Goal: Information Seeking & Learning: Learn about a topic

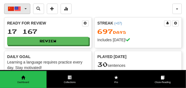
click at [25, 9] on span "button" at bounding box center [26, 8] width 2 height 1
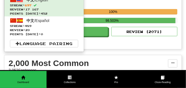
scroll to position [124, 0]
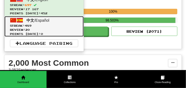
click at [27, 32] on span "Points [DATE]: 0" at bounding box center [44, 34] width 68 height 4
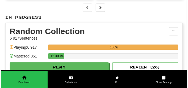
scroll to position [96, 0]
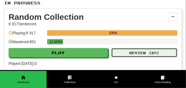
click at [132, 53] on button "Review ( 20 )" at bounding box center [144, 52] width 66 height 9
select select "**"
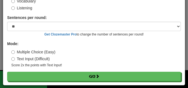
scroll to position [44, 0]
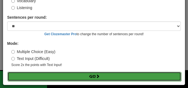
click at [71, 77] on button "Go" at bounding box center [94, 76] width 174 height 9
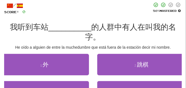
scroll to position [41, 0]
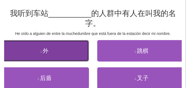
click at [66, 52] on button "1 . 外" at bounding box center [44, 50] width 89 height 21
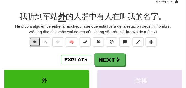
click at [33, 42] on span "Text-to-speech controls" at bounding box center [35, 42] width 4 height 4
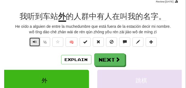
click at [33, 42] on span "Text-to-speech controls" at bounding box center [35, 42] width 4 height 4
click at [34, 42] on span "Text-to-speech controls" at bounding box center [35, 42] width 4 height 4
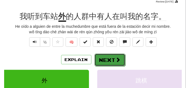
click at [113, 55] on button "Next" at bounding box center [109, 60] width 31 height 13
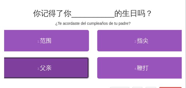
click at [52, 61] on button "3 . 父亲" at bounding box center [44, 67] width 89 height 21
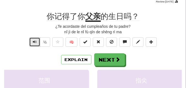
click at [34, 42] on span "Text-to-speech controls" at bounding box center [35, 42] width 4 height 4
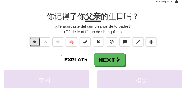
click at [34, 42] on span "Text-to-speech controls" at bounding box center [35, 42] width 4 height 4
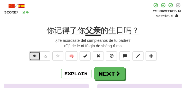
scroll to position [28, 0]
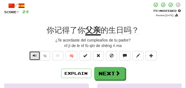
click at [34, 55] on span "Text-to-speech controls" at bounding box center [35, 56] width 4 height 4
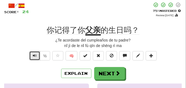
click at [34, 55] on span "Text-to-speech controls" at bounding box center [35, 56] width 4 height 4
click at [35, 56] on span "Text-to-speech controls" at bounding box center [35, 56] width 4 height 4
click at [36, 55] on span "Text-to-speech controls" at bounding box center [35, 56] width 4 height 4
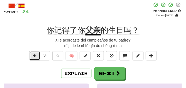
click at [36, 55] on span "Text-to-speech controls" at bounding box center [35, 56] width 4 height 4
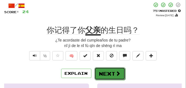
click at [107, 69] on button "Next" at bounding box center [109, 73] width 31 height 13
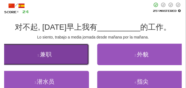
click at [40, 55] on small "1 ." at bounding box center [38, 55] width 2 height 3
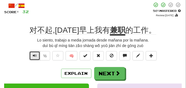
click at [33, 54] on span "Text-to-speech controls" at bounding box center [35, 56] width 4 height 4
click at [33, 55] on span "Text-to-speech controls" at bounding box center [35, 56] width 4 height 4
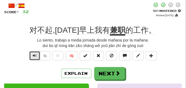
click at [33, 55] on span "Text-to-speech controls" at bounding box center [35, 56] width 4 height 4
click at [34, 55] on span "Text-to-speech controls" at bounding box center [35, 56] width 4 height 4
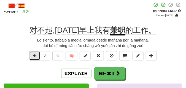
click at [34, 55] on span "Text-to-speech controls" at bounding box center [35, 56] width 4 height 4
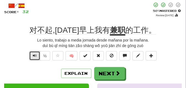
click at [34, 55] on span "Text-to-speech controls" at bounding box center [35, 56] width 4 height 4
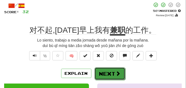
click at [112, 70] on button "Next" at bounding box center [109, 73] width 31 height 13
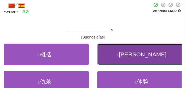
click at [106, 51] on button "2 . 早安" at bounding box center [141, 54] width 89 height 21
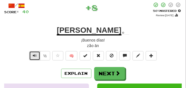
click at [37, 56] on button "Text-to-speech controls" at bounding box center [34, 55] width 11 height 9
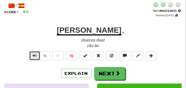
click at [37, 56] on button "Text-to-speech controls" at bounding box center [34, 55] width 11 height 9
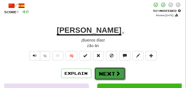
click at [97, 69] on button "Next" at bounding box center [109, 73] width 31 height 13
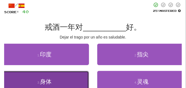
click at [47, 80] on span "身体" at bounding box center [46, 81] width 12 height 6
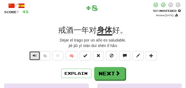
click at [35, 56] on span "Text-to-speech controls" at bounding box center [35, 56] width 4 height 4
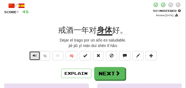
click at [35, 56] on span "Text-to-speech controls" at bounding box center [35, 56] width 4 height 4
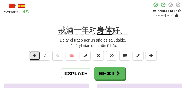
click at [35, 56] on span "Text-to-speech controls" at bounding box center [35, 56] width 4 height 4
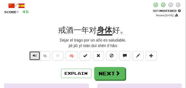
click at [35, 56] on span "Text-to-speech controls" at bounding box center [35, 56] width 4 height 4
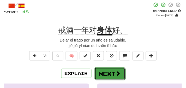
click at [105, 69] on button "Next" at bounding box center [109, 73] width 31 height 13
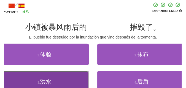
click at [50, 85] on span "洪水" at bounding box center [46, 81] width 12 height 6
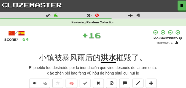
scroll to position [14, 0]
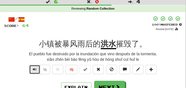
click at [35, 70] on span "Text-to-speech controls" at bounding box center [35, 69] width 4 height 4
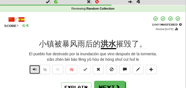
click at [35, 70] on span "Text-to-speech controls" at bounding box center [35, 69] width 4 height 4
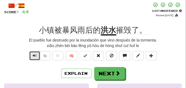
click at [38, 53] on button "Text-to-speech controls" at bounding box center [34, 55] width 11 height 9
click at [33, 56] on span "Text-to-speech controls" at bounding box center [35, 56] width 4 height 4
click at [34, 58] on span "Text-to-speech controls" at bounding box center [35, 56] width 4 height 4
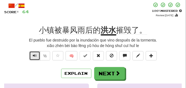
click at [34, 58] on span "Text-to-speech controls" at bounding box center [35, 56] width 4 height 4
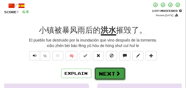
click at [104, 69] on button "Next" at bounding box center [109, 73] width 31 height 13
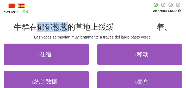
drag, startPoint x: 37, startPoint y: 27, endPoint x: 64, endPoint y: 28, distance: 27.0
click at [64, 28] on span "牛群在郁郁葱葱的草地上缓缓" at bounding box center [64, 27] width 100 height 9
copy span "郁郁葱葱"
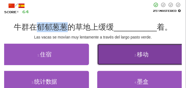
click at [137, 48] on button "2 . 移动" at bounding box center [141, 54] width 89 height 21
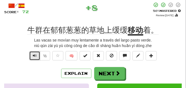
click at [34, 57] on span "Text-to-speech controls" at bounding box center [35, 56] width 4 height 4
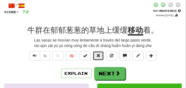
click at [97, 57] on span at bounding box center [98, 56] width 4 height 4
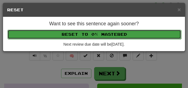
click at [93, 36] on button "Reset to 0% Mastered" at bounding box center [94, 34] width 174 height 9
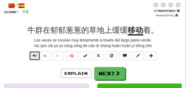
click at [32, 54] on button "Text-to-speech controls" at bounding box center [34, 55] width 11 height 9
click at [34, 56] on span "Text-to-speech controls" at bounding box center [35, 56] width 4 height 4
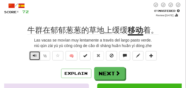
click at [34, 56] on span "Text-to-speech controls" at bounding box center [35, 56] width 4 height 4
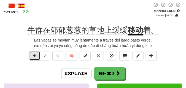
click at [34, 56] on span "Text-to-speech controls" at bounding box center [35, 56] width 4 height 4
click at [32, 56] on button "Text-to-speech controls" at bounding box center [34, 55] width 11 height 9
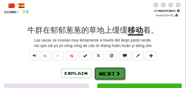
click at [100, 72] on button "Next" at bounding box center [109, 73] width 31 height 13
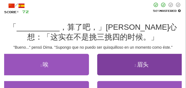
scroll to position [41, 0]
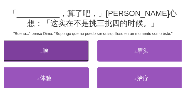
click at [67, 52] on button "1 . 唉" at bounding box center [44, 50] width 89 height 21
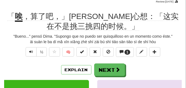
click at [29, 66] on div "Explain Next" at bounding box center [93, 70] width 178 height 13
click at [31, 51] on span "Text-to-speech controls" at bounding box center [31, 52] width 4 height 4
click at [25, 68] on div "Explain Next" at bounding box center [93, 70] width 178 height 13
click at [27, 52] on button "Text-to-speech controls" at bounding box center [31, 51] width 11 height 9
click at [23, 64] on div "Explain Next" at bounding box center [93, 70] width 178 height 13
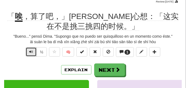
click at [34, 47] on button "Text-to-speech controls" at bounding box center [31, 51] width 11 height 9
click at [29, 52] on button "Text-to-speech controls" at bounding box center [31, 51] width 11 height 9
click at [29, 65] on div "Explain Next" at bounding box center [93, 70] width 178 height 13
click at [31, 53] on span "Text-to-speech controls" at bounding box center [31, 52] width 4 height 4
click at [31, 51] on span "Text-to-speech controls" at bounding box center [31, 52] width 4 height 4
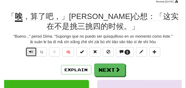
click at [32, 52] on span "Text-to-speech controls" at bounding box center [31, 52] width 4 height 4
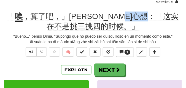
drag, startPoint x: 153, startPoint y: 17, endPoint x: 180, endPoint y: 20, distance: 27.9
click at [178, 20] on span "，算了吧，」狄马心想：「这实在不是挑三挑四的时候。」" at bounding box center [101, 21] width 156 height 19
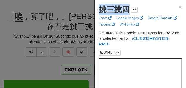
drag, startPoint x: 100, startPoint y: 11, endPoint x: 127, endPoint y: 13, distance: 27.1
click at [127, 13] on strong "挑三挑四" at bounding box center [114, 9] width 31 height 9
copy strong "挑三挑四"
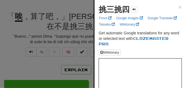
click at [40, 29] on div at bounding box center [93, 44] width 186 height 88
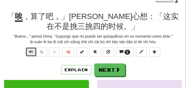
click at [28, 53] on button "Text-to-speech controls" at bounding box center [31, 51] width 11 height 9
click at [28, 52] on button "Text-to-speech controls" at bounding box center [31, 51] width 11 height 9
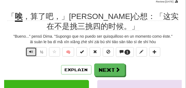
click at [28, 52] on button "Text-to-speech controls" at bounding box center [31, 51] width 11 height 9
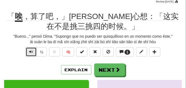
click at [31, 52] on span "Text-to-speech controls" at bounding box center [31, 52] width 4 height 4
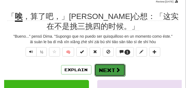
click at [102, 66] on button "Next" at bounding box center [109, 70] width 31 height 13
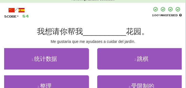
scroll to position [28, 0]
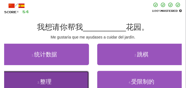
click at [65, 75] on button "3 . 整理" at bounding box center [44, 81] width 89 height 21
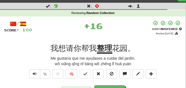
scroll to position [14, 0]
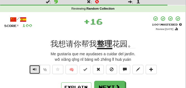
click at [31, 72] on button "Text-to-speech controls" at bounding box center [34, 69] width 11 height 9
click at [31, 70] on button "Text-to-speech controls" at bounding box center [34, 69] width 11 height 9
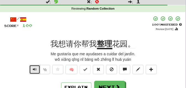
click at [31, 70] on button "Text-to-speech controls" at bounding box center [34, 69] width 11 height 9
click at [36, 69] on span "Text-to-speech controls" at bounding box center [35, 69] width 4 height 4
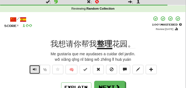
click at [36, 69] on span "Text-to-speech controls" at bounding box center [35, 69] width 4 height 4
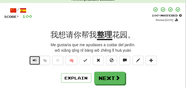
scroll to position [28, 0]
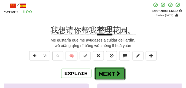
click at [99, 71] on button "Next" at bounding box center [109, 73] width 31 height 13
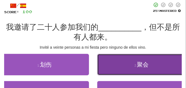
click at [101, 69] on button "2 . 聚会" at bounding box center [141, 64] width 89 height 21
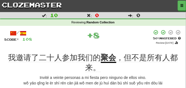
scroll to position [14, 0]
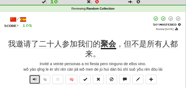
click at [33, 77] on button "Text-to-speech controls" at bounding box center [34, 79] width 11 height 9
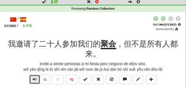
click at [33, 77] on button "Text-to-speech controls" at bounding box center [34, 79] width 11 height 9
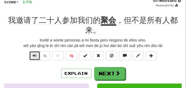
scroll to position [41, 0]
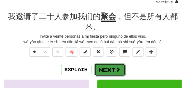
click at [116, 69] on span at bounding box center [118, 69] width 5 height 5
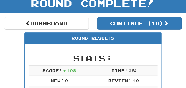
scroll to position [10, 0]
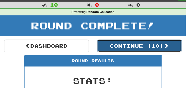
click at [110, 45] on button "Continue ( 10 )" at bounding box center [139, 46] width 85 height 13
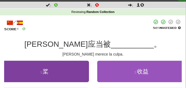
scroll to position [24, 0]
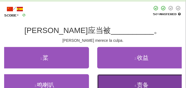
click at [121, 82] on button "4 . 责备" at bounding box center [141, 84] width 89 height 21
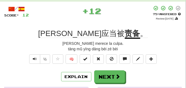
click at [85, 34] on span "汤姆应当被" at bounding box center [81, 33] width 86 height 9
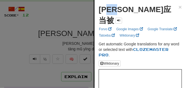
drag, startPoint x: 115, startPoint y: 12, endPoint x: 127, endPoint y: 11, distance: 12.1
click at [127, 11] on strong "汤姆应当被" at bounding box center [135, 15] width 72 height 20
copy strong "应当"
click at [31, 42] on div at bounding box center [93, 44] width 186 height 88
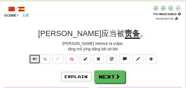
click at [36, 60] on span "Text-to-speech controls" at bounding box center [35, 59] width 4 height 4
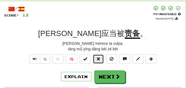
click at [95, 60] on button at bounding box center [98, 59] width 11 height 9
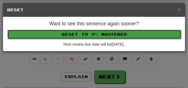
click at [87, 37] on button "Reset to 0% Mastered" at bounding box center [94, 34] width 174 height 9
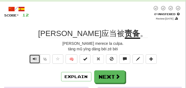
click at [35, 59] on span "Text-to-speech controls" at bounding box center [35, 59] width 4 height 4
click at [34, 60] on span "Text-to-speech controls" at bounding box center [35, 59] width 4 height 4
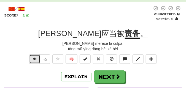
click at [34, 60] on span "Text-to-speech controls" at bounding box center [35, 59] width 4 height 4
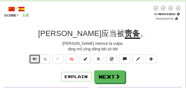
click at [34, 60] on span "Text-to-speech controls" at bounding box center [35, 59] width 4 height 4
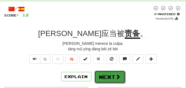
click at [100, 77] on button "Next" at bounding box center [109, 77] width 31 height 13
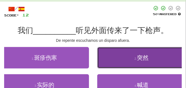
click at [114, 66] on button "2 . 突然" at bounding box center [141, 57] width 89 height 21
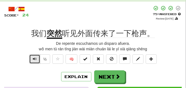
click at [32, 59] on button "Text-to-speech controls" at bounding box center [34, 59] width 11 height 9
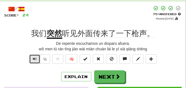
click at [32, 59] on button "Text-to-speech controls" at bounding box center [34, 59] width 11 height 9
click at [34, 61] on button "Text-to-speech controls" at bounding box center [34, 59] width 11 height 9
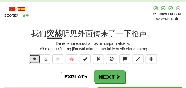
click at [34, 61] on button "Text-to-speech controls" at bounding box center [34, 59] width 11 height 9
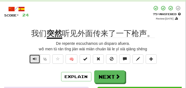
click at [34, 61] on button "Text-to-speech controls" at bounding box center [34, 59] width 11 height 9
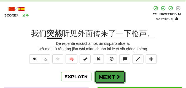
click at [110, 73] on button "Next" at bounding box center [109, 77] width 31 height 13
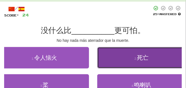
click at [130, 52] on button "2 . 死亡" at bounding box center [141, 57] width 89 height 21
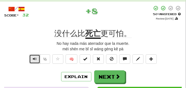
click at [33, 59] on span "Text-to-speech controls" at bounding box center [35, 59] width 4 height 4
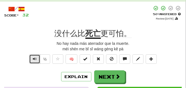
click at [33, 59] on span "Text-to-speech controls" at bounding box center [35, 59] width 4 height 4
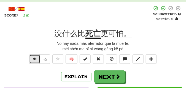
click at [33, 59] on span "Text-to-speech controls" at bounding box center [35, 59] width 4 height 4
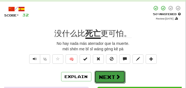
click at [110, 72] on button "Next" at bounding box center [109, 77] width 31 height 13
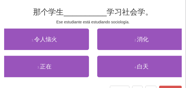
scroll to position [38, 0]
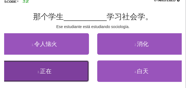
click at [31, 66] on button "3 . 正在" at bounding box center [44, 71] width 89 height 21
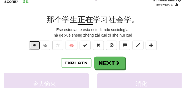
click at [36, 45] on span "Text-to-speech controls" at bounding box center [35, 45] width 4 height 4
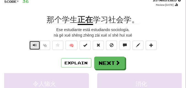
click at [36, 45] on span "Text-to-speech controls" at bounding box center [35, 45] width 4 height 4
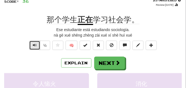
click at [36, 45] on span "Text-to-speech controls" at bounding box center [35, 45] width 4 height 4
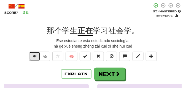
scroll to position [28, 0]
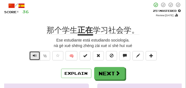
click at [32, 58] on button "Text-to-speech controls" at bounding box center [34, 55] width 11 height 9
click at [32, 56] on button "Text-to-speech controls" at bounding box center [34, 55] width 11 height 9
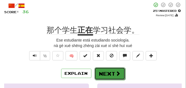
click at [105, 69] on button "Next" at bounding box center [109, 73] width 31 height 13
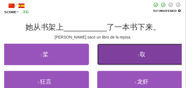
click at [110, 53] on button "2 . 取" at bounding box center [141, 54] width 89 height 21
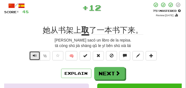
click at [34, 55] on span "Text-to-speech controls" at bounding box center [35, 56] width 4 height 4
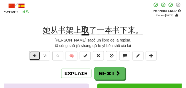
click at [34, 55] on span "Text-to-speech controls" at bounding box center [35, 56] width 4 height 4
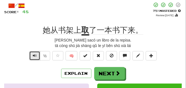
click at [34, 55] on span "Text-to-speech controls" at bounding box center [35, 56] width 4 height 4
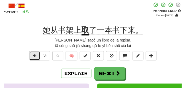
click at [34, 55] on span "Text-to-speech controls" at bounding box center [35, 56] width 4 height 4
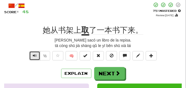
click at [33, 54] on span "Text-to-speech controls" at bounding box center [35, 56] width 4 height 4
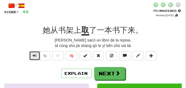
click at [33, 54] on span "Text-to-speech controls" at bounding box center [35, 56] width 4 height 4
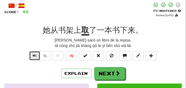
click at [33, 54] on span "Text-to-speech controls" at bounding box center [35, 56] width 4 height 4
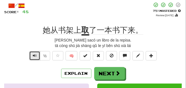
click at [33, 54] on span "Text-to-speech controls" at bounding box center [35, 56] width 4 height 4
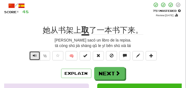
click at [33, 54] on span "Text-to-speech controls" at bounding box center [35, 56] width 4 height 4
drag, startPoint x: 107, startPoint y: 40, endPoint x: 118, endPoint y: 40, distance: 10.2
click at [118, 40] on div "Ella sacó un libro de la repisa." at bounding box center [93, 40] width 178 height 6
copy div "repisa"
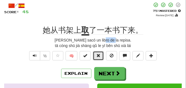
click at [98, 57] on span at bounding box center [98, 56] width 4 height 4
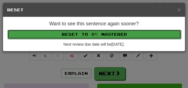
click at [93, 33] on button "Reset to 0% Mastered" at bounding box center [94, 34] width 174 height 9
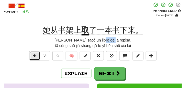
click at [33, 56] on span "Text-to-speech controls" at bounding box center [35, 56] width 4 height 4
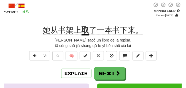
click at [130, 39] on div "Ella sacó un libro de la repisa." at bounding box center [93, 40] width 178 height 6
click at [34, 56] on span "Text-to-speech controls" at bounding box center [35, 56] width 4 height 4
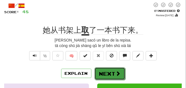
click at [102, 72] on button "Next" at bounding box center [109, 73] width 31 height 13
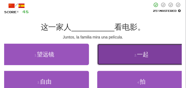
click at [112, 50] on button "2 . 一起" at bounding box center [141, 54] width 89 height 21
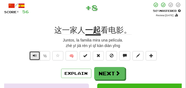
click at [35, 55] on span "Text-to-speech controls" at bounding box center [35, 56] width 4 height 4
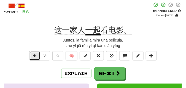
click at [35, 55] on span "Text-to-speech controls" at bounding box center [35, 56] width 4 height 4
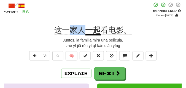
drag, startPoint x: 71, startPoint y: 32, endPoint x: 82, endPoint y: 33, distance: 11.1
click at [82, 33] on span "这一家人" at bounding box center [70, 30] width 31 height 9
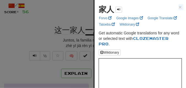
drag, startPoint x: 95, startPoint y: 16, endPoint x: 113, endPoint y: 12, distance: 18.2
drag, startPoint x: 97, startPoint y: 12, endPoint x: 111, endPoint y: 12, distance: 14.3
copy strong "家人"
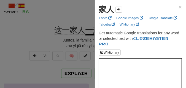
click at [53, 16] on div at bounding box center [93, 44] width 186 height 88
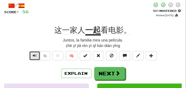
click at [35, 57] on span "Text-to-speech controls" at bounding box center [35, 56] width 4 height 4
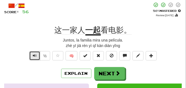
click at [35, 57] on span "Text-to-speech controls" at bounding box center [35, 56] width 4 height 4
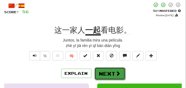
click at [103, 70] on button "Next" at bounding box center [109, 73] width 31 height 13
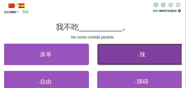
click at [110, 54] on button "2 . 辣" at bounding box center [141, 54] width 89 height 21
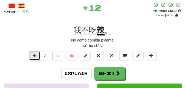
click at [33, 57] on span "Text-to-speech controls" at bounding box center [35, 56] width 4 height 4
click at [34, 56] on span "Text-to-speech controls" at bounding box center [35, 56] width 4 height 4
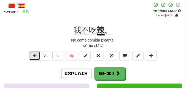
click at [34, 56] on span "Text-to-speech controls" at bounding box center [35, 56] width 4 height 4
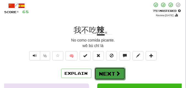
click at [107, 73] on button "Next" at bounding box center [109, 73] width 31 height 13
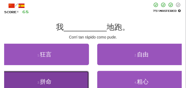
click at [62, 81] on button "3 . 拼命" at bounding box center [44, 81] width 89 height 21
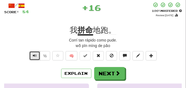
click at [33, 56] on span "Text-to-speech controls" at bounding box center [35, 56] width 4 height 4
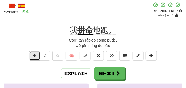
click at [33, 56] on span "Text-to-speech controls" at bounding box center [35, 56] width 4 height 4
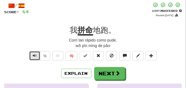
click at [33, 56] on span "Text-to-speech controls" at bounding box center [35, 56] width 4 height 4
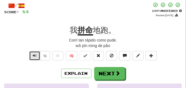
click at [33, 56] on span "Text-to-speech controls" at bounding box center [35, 56] width 4 height 4
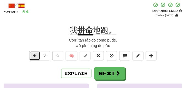
click at [33, 56] on span "Text-to-speech controls" at bounding box center [35, 56] width 4 height 4
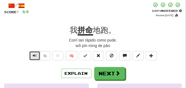
click at [33, 56] on span "Text-to-speech controls" at bounding box center [35, 56] width 4 height 4
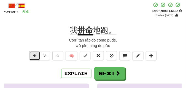
click at [33, 56] on span "Text-to-speech controls" at bounding box center [35, 56] width 4 height 4
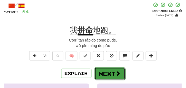
click at [111, 69] on button "Next" at bounding box center [109, 73] width 31 height 13
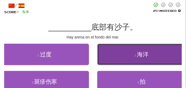
click at [113, 50] on button "2 . 海洋" at bounding box center [141, 54] width 89 height 21
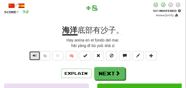
click at [34, 55] on span "Text-to-speech controls" at bounding box center [35, 56] width 4 height 4
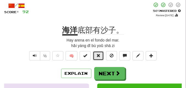
click at [99, 56] on span at bounding box center [98, 56] width 4 height 4
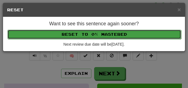
click at [85, 35] on button "Reset to 0% Mastered" at bounding box center [94, 34] width 174 height 9
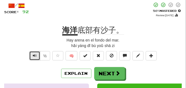
click at [31, 56] on button "Text-to-speech controls" at bounding box center [34, 55] width 11 height 9
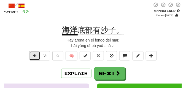
click at [31, 56] on button "Text-to-speech controls" at bounding box center [34, 55] width 11 height 9
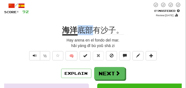
drag, startPoint x: 78, startPoint y: 29, endPoint x: 93, endPoint y: 31, distance: 14.7
click at [93, 31] on span "底部有沙子。" at bounding box center [101, 30] width 46 height 9
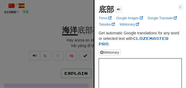
drag, startPoint x: 97, startPoint y: 14, endPoint x: 111, endPoint y: 14, distance: 14.9
click at [111, 14] on div "底部" at bounding box center [110, 9] width 23 height 11
drag, startPoint x: 98, startPoint y: 12, endPoint x: 113, endPoint y: 12, distance: 15.1
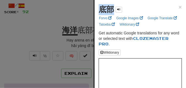
copy strong "底部"
click at [39, 26] on div at bounding box center [93, 44] width 186 height 88
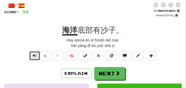
click at [36, 56] on span "Text-to-speech controls" at bounding box center [35, 56] width 4 height 4
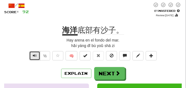
click at [36, 56] on span "Text-to-speech controls" at bounding box center [35, 56] width 4 height 4
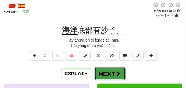
click at [106, 69] on button "Next" at bounding box center [109, 73] width 31 height 13
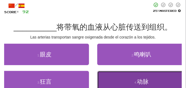
click at [148, 82] on span "动脉" at bounding box center [143, 81] width 12 height 6
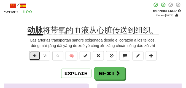
click at [33, 54] on span "Text-to-speech controls" at bounding box center [35, 56] width 4 height 4
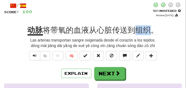
drag, startPoint x: 136, startPoint y: 32, endPoint x: 148, endPoint y: 33, distance: 12.1
click at [148, 33] on span "将带氧的血液从心脏传送到组织。" at bounding box center [101, 30] width 116 height 9
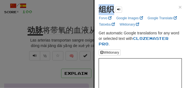
drag, startPoint x: 97, startPoint y: 12, endPoint x: 114, endPoint y: 13, distance: 17.4
copy strong "组织"
click at [58, 17] on div at bounding box center [93, 44] width 186 height 88
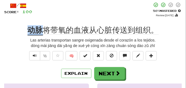
drag, startPoint x: 26, startPoint y: 30, endPoint x: 42, endPoint y: 31, distance: 15.7
click at [42, 31] on div "动脉 将带氧的血液从心脏传送到组织。" at bounding box center [93, 30] width 178 height 10
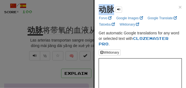
drag, startPoint x: 101, startPoint y: 9, endPoint x: 114, endPoint y: 12, distance: 13.8
click at [114, 12] on div "动脉" at bounding box center [110, 9] width 23 height 11
copy strong "动脉"
click at [84, 10] on div at bounding box center [93, 44] width 186 height 88
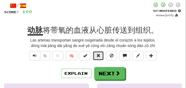
click at [100, 56] on span at bounding box center [98, 56] width 4 height 4
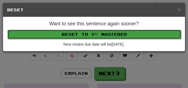
click at [100, 31] on button "Reset to 0% Mastered" at bounding box center [94, 34] width 174 height 9
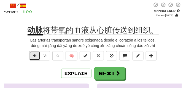
click at [33, 58] on button "Text-to-speech controls" at bounding box center [34, 55] width 11 height 9
click at [31, 57] on button "Text-to-speech controls" at bounding box center [34, 55] width 11 height 9
click at [34, 55] on span "Text-to-speech controls" at bounding box center [35, 56] width 4 height 4
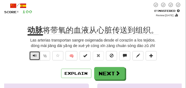
click at [34, 55] on span "Text-to-speech controls" at bounding box center [35, 56] width 4 height 4
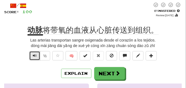
click at [34, 55] on span "Text-to-speech controls" at bounding box center [35, 56] width 4 height 4
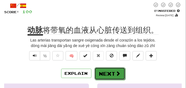
click at [107, 70] on button "Next" at bounding box center [109, 73] width 31 height 13
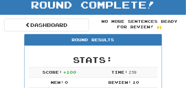
scroll to position [10, 0]
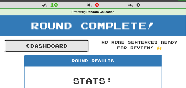
click at [69, 47] on link "Dashboard" at bounding box center [46, 46] width 85 height 13
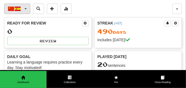
click at [26, 9] on button "中文 / Español" at bounding box center [17, 9] width 26 height 10
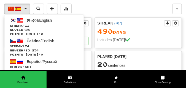
click at [85, 5] on div "中文 / Español 한국어 / English Streak: 11 Review: 25 Points [DATE]: 0 Čeština / Eng…" at bounding box center [88, 9] width 168 height 10
